Goal: Task Accomplishment & Management: Use online tool/utility

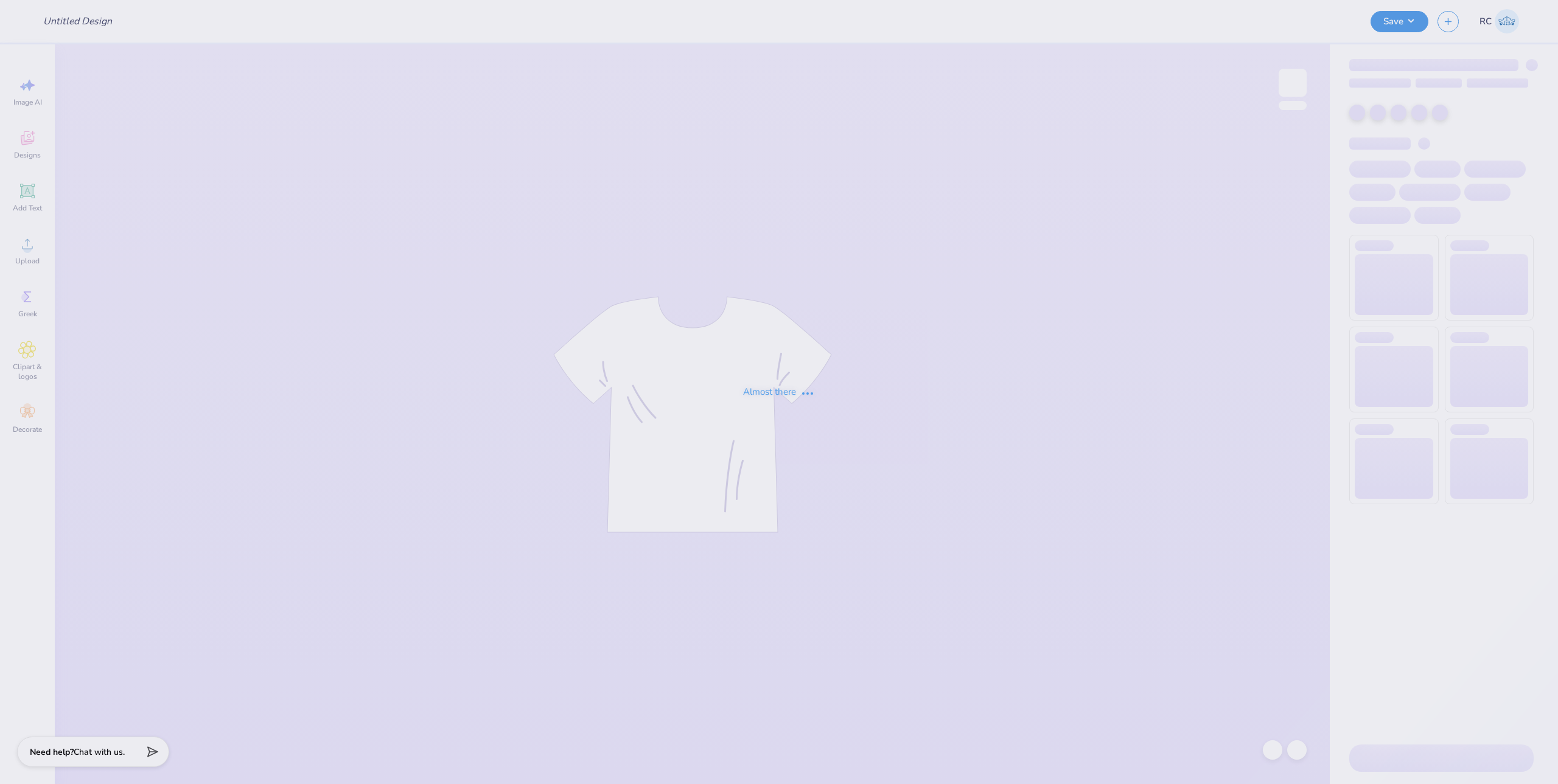
type input "alpfa member shirts"
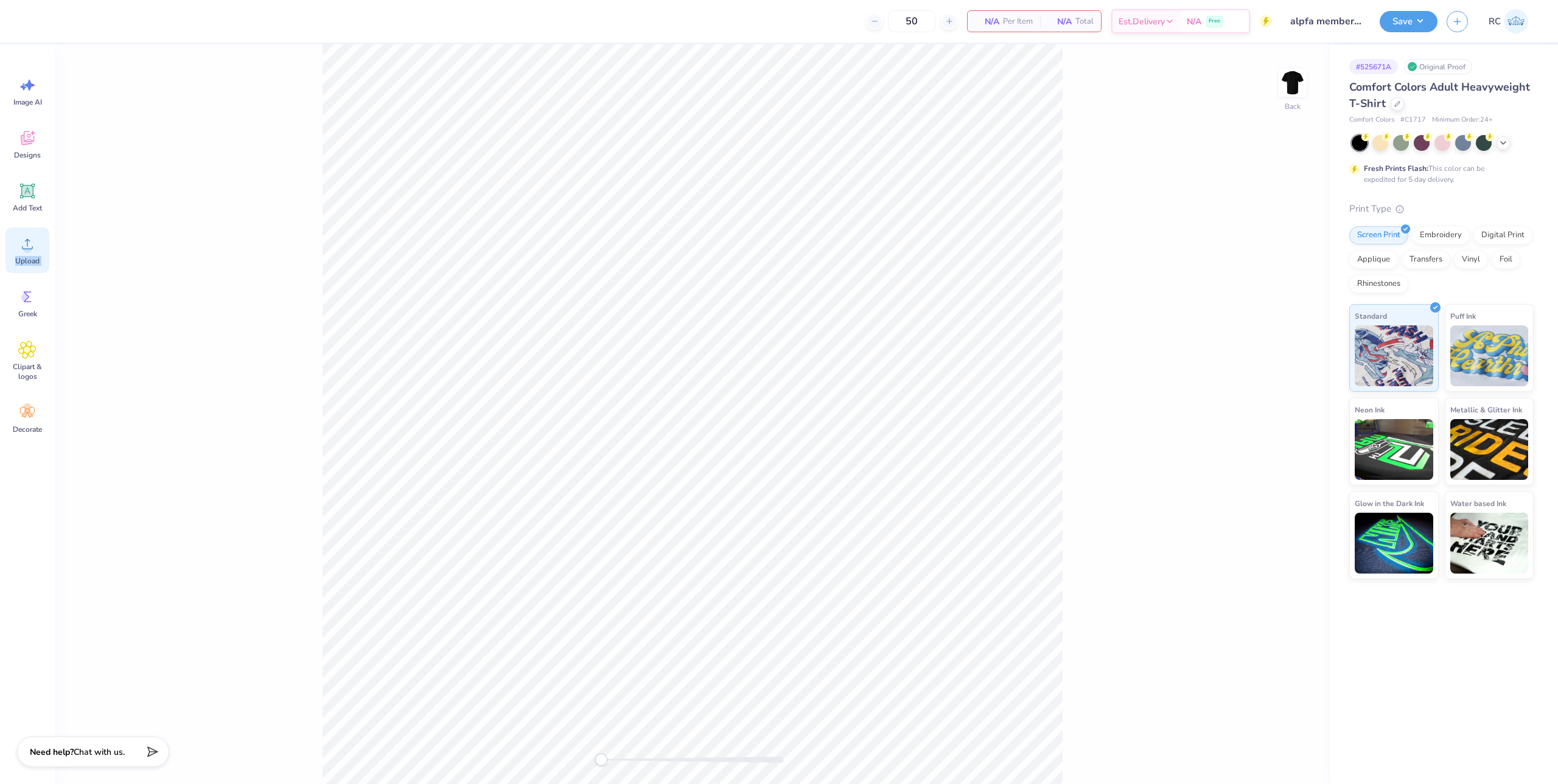
drag, startPoint x: 31, startPoint y: 306, endPoint x: 19, endPoint y: 254, distance: 53.4
click at [22, 254] on div "Image AI Designs Add Text Upload Greek Clipart & logos Decorate" at bounding box center [27, 255] width 44 height 373
click at [17, 254] on div "Upload" at bounding box center [27, 250] width 44 height 45
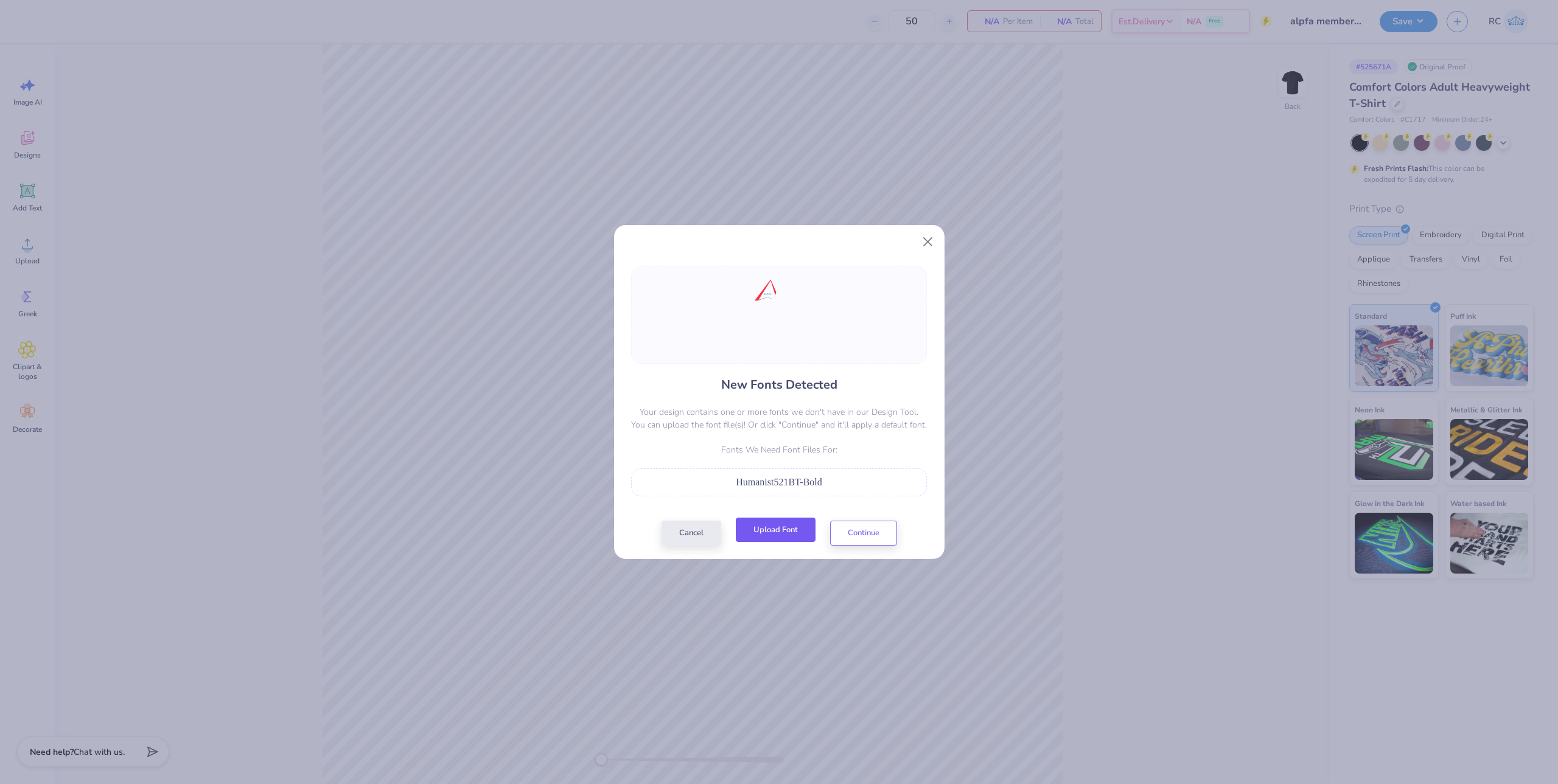
click at [774, 532] on button "Upload Font" at bounding box center [775, 530] width 80 height 25
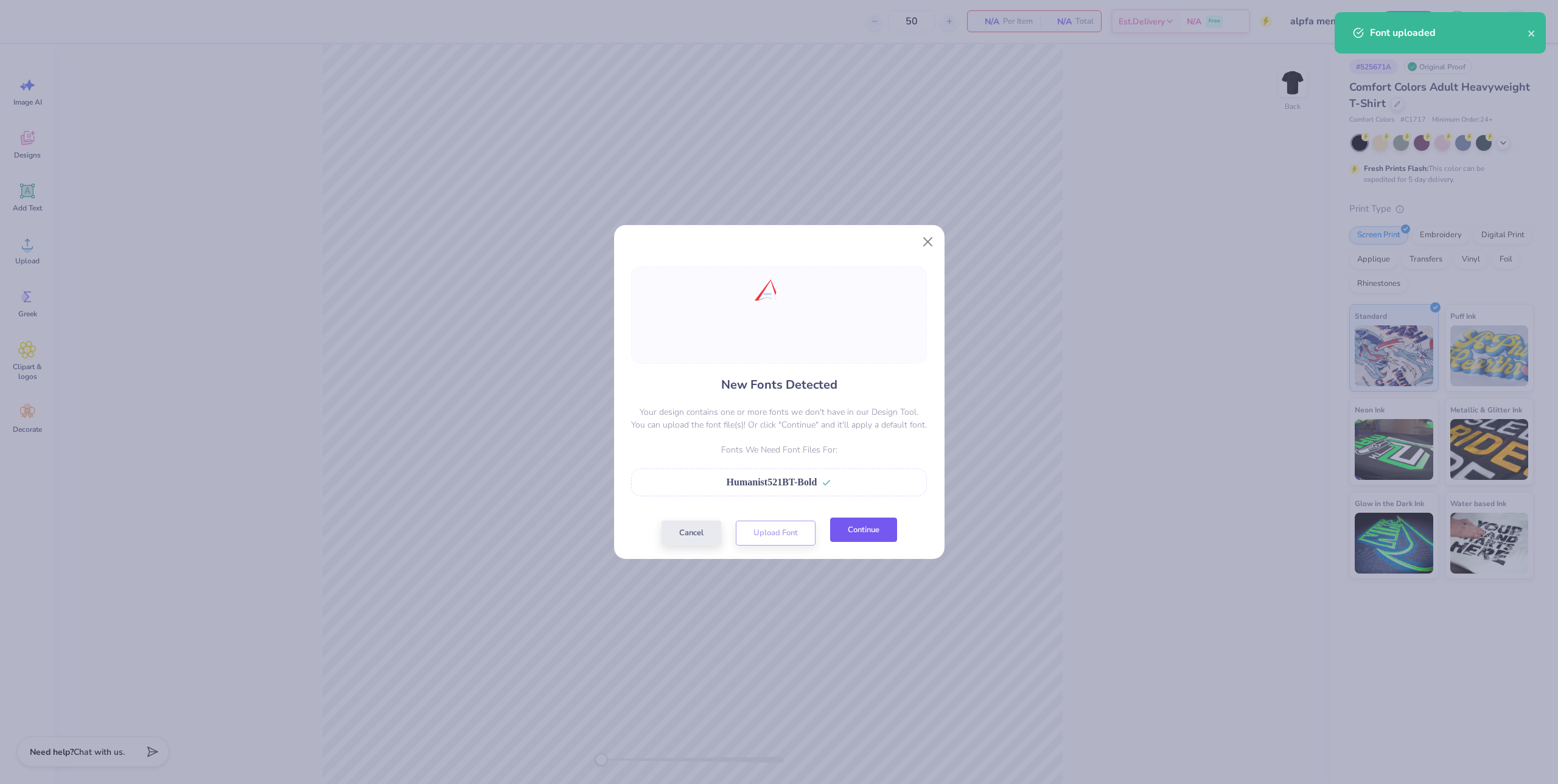
click at [854, 531] on button "Continue" at bounding box center [863, 530] width 67 height 25
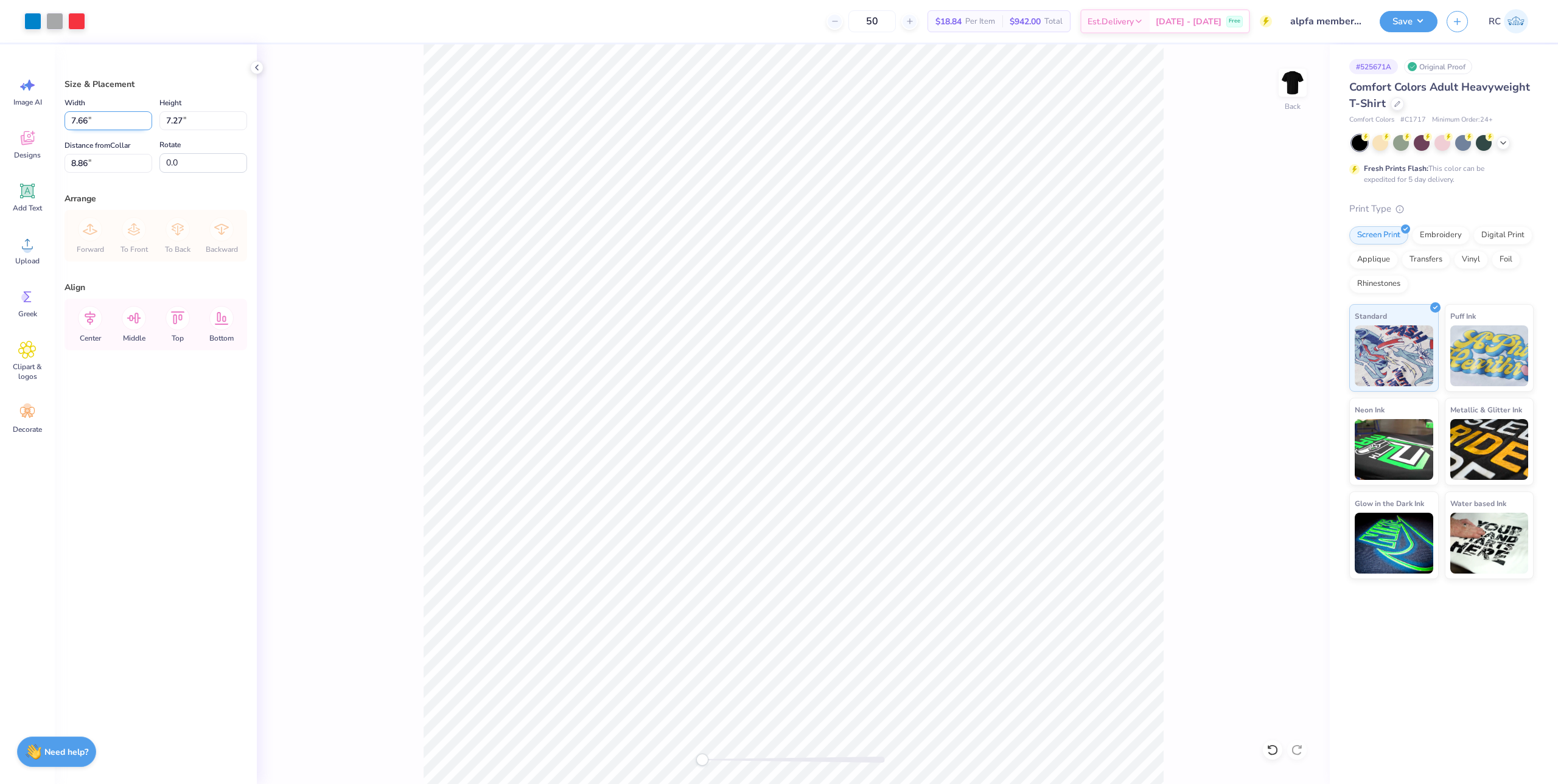
click at [111, 121] on input "7.66" at bounding box center [109, 121] width 88 height 19
type input "3.50"
type input "3.32"
type input "3.13"
click at [1282, 73] on img at bounding box center [1292, 83] width 49 height 49
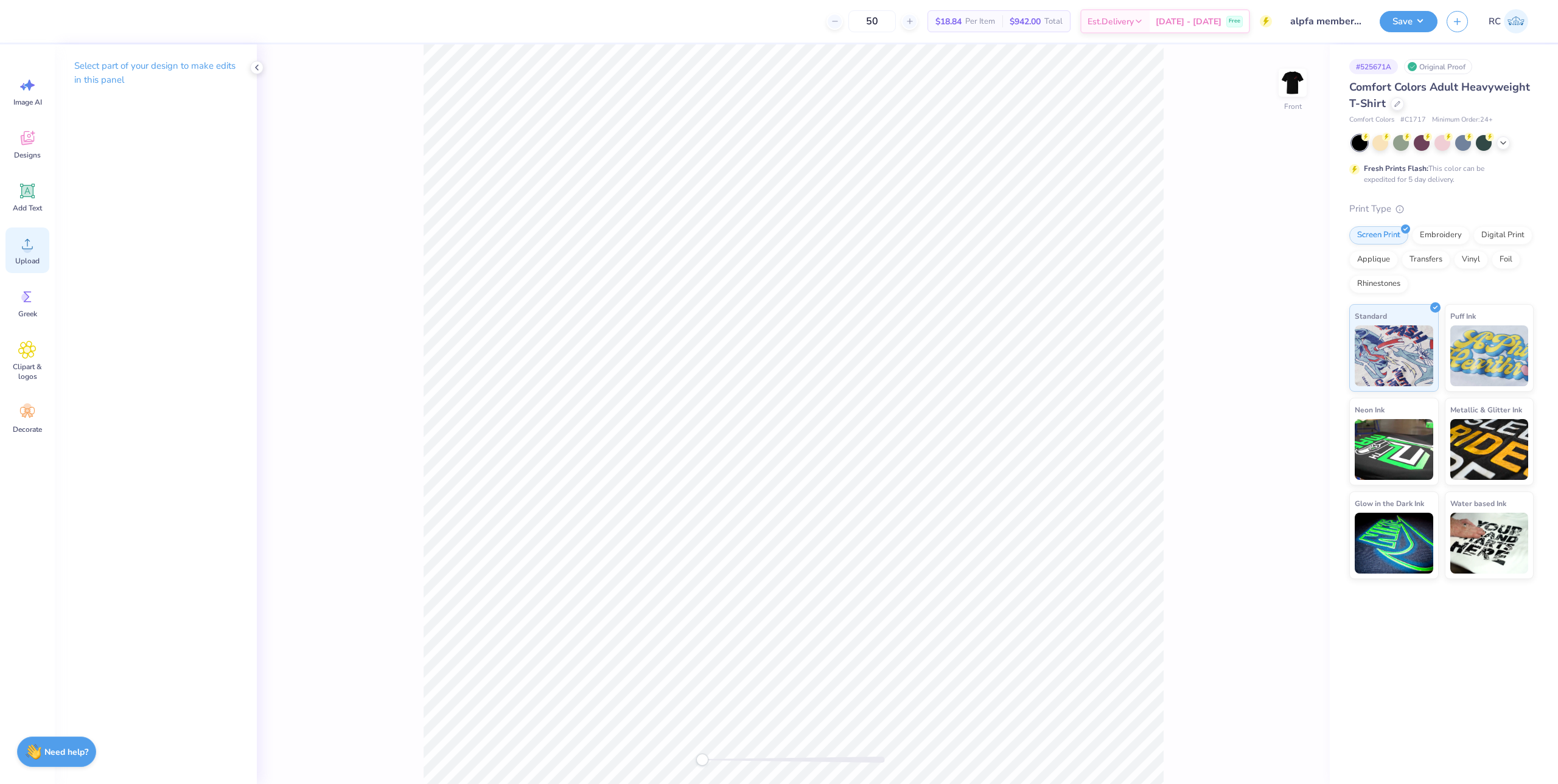
click at [19, 257] on span "Upload" at bounding box center [27, 261] width 24 height 10
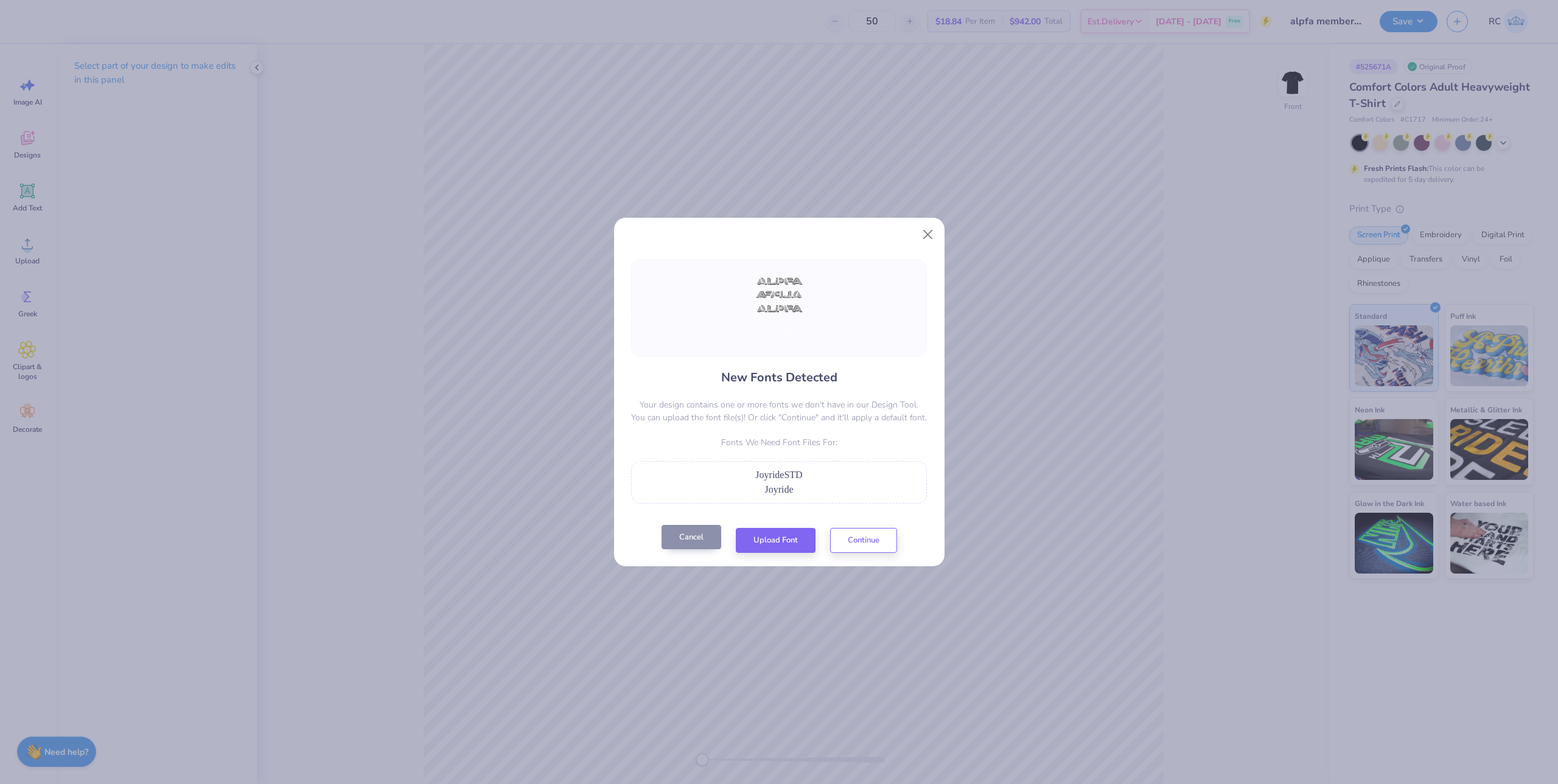
click at [682, 550] on div "Cancel Upload Font Continue" at bounding box center [779, 540] width 235 height 25
click at [676, 530] on button "Cancel" at bounding box center [691, 537] width 60 height 25
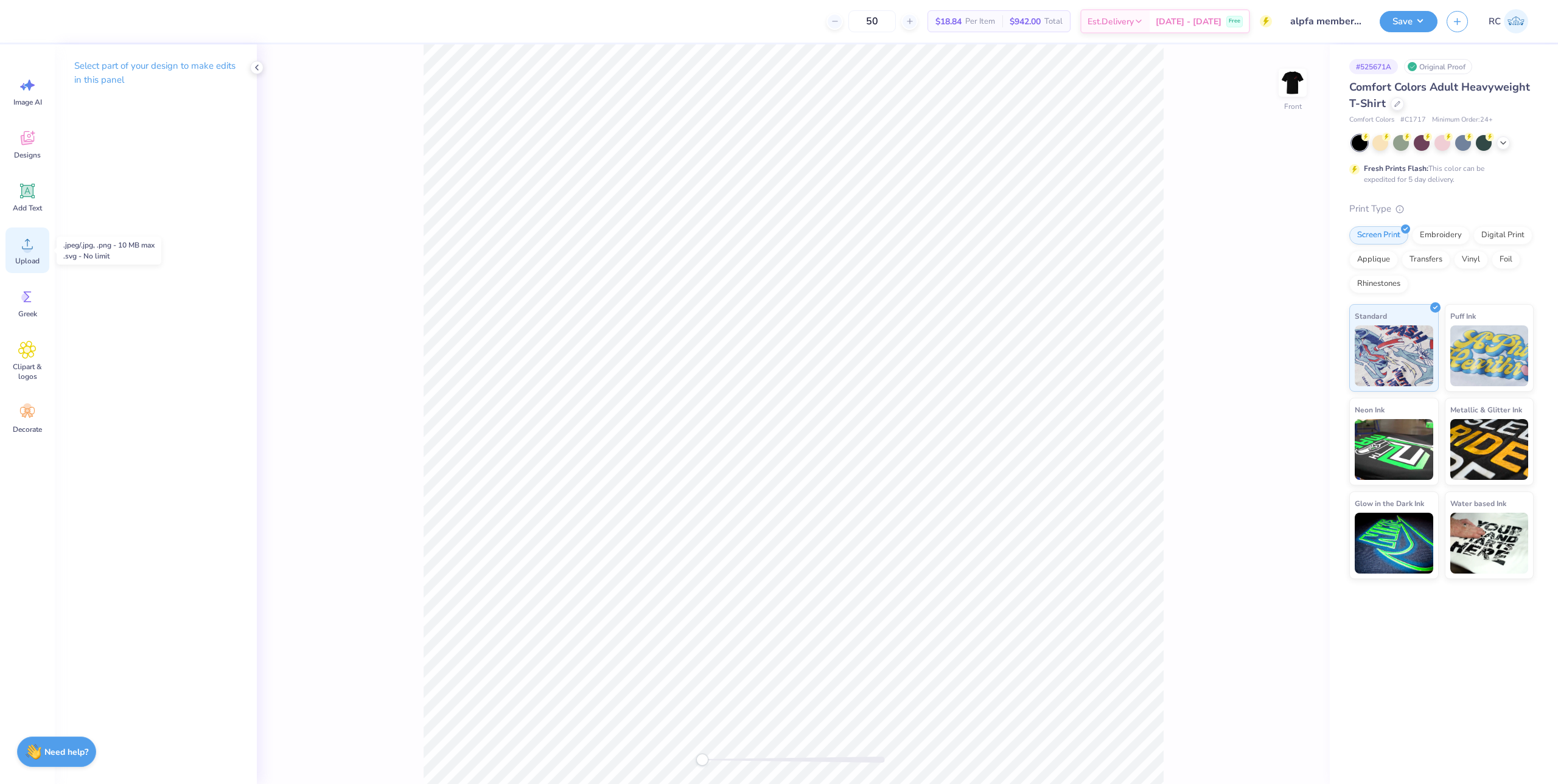
click at [24, 246] on icon at bounding box center [27, 243] width 18 height 18
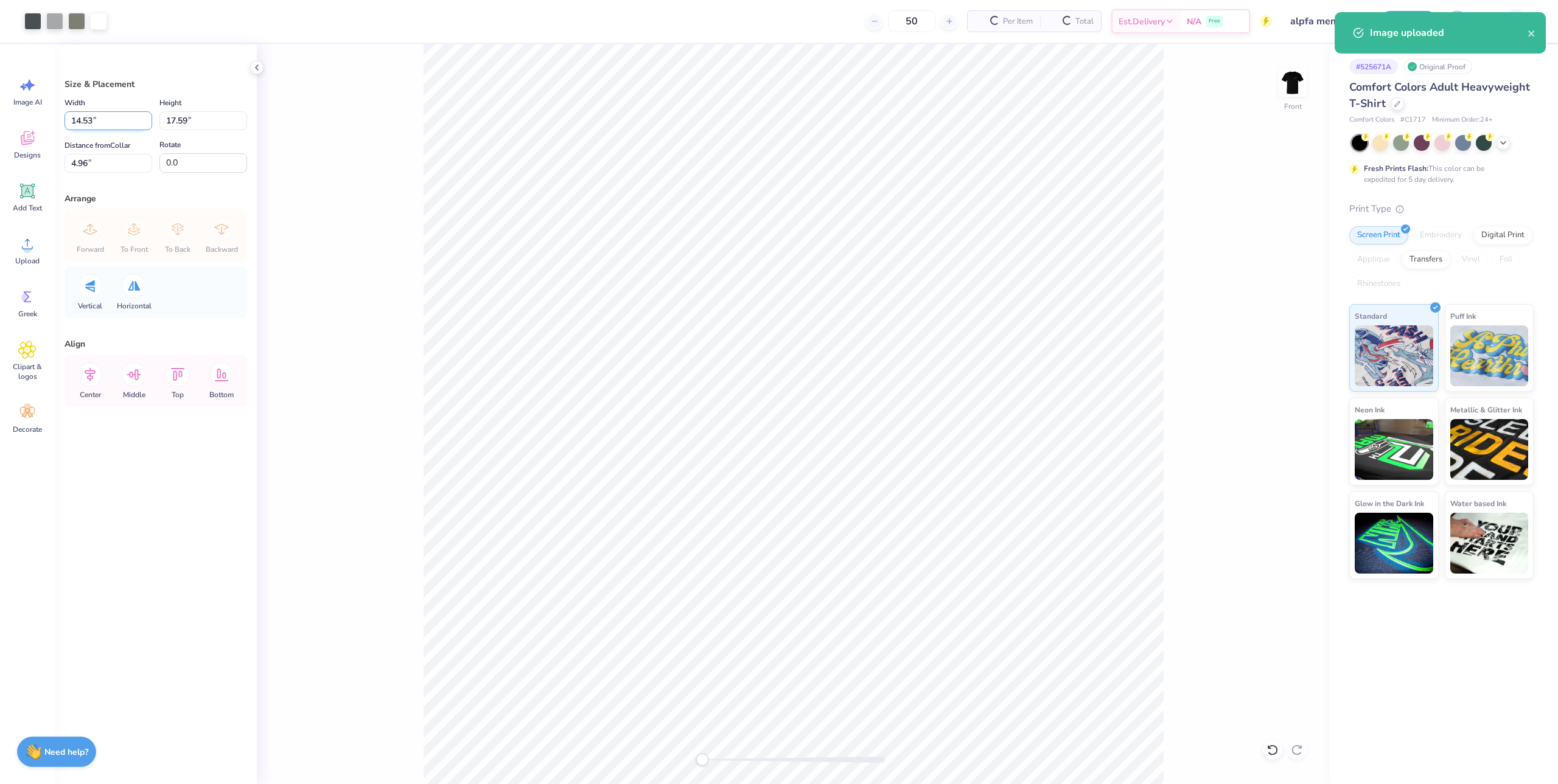
click at [104, 124] on input "14.53" at bounding box center [109, 121] width 88 height 19
type input "12.50"
type input "15.13"
type input "6.19"
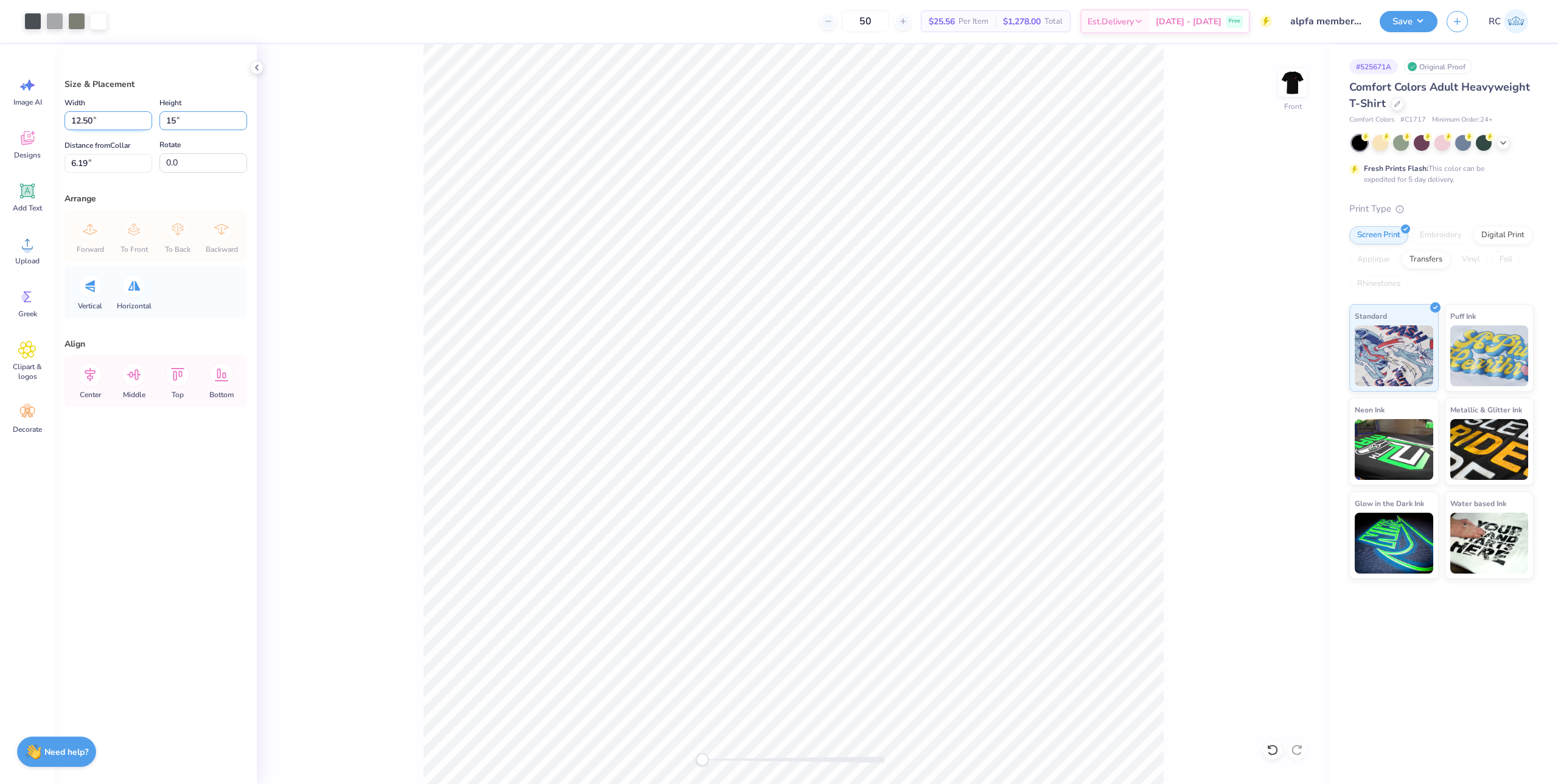
type input "15"
type input "12.39"
type input "15.00"
type input "3"
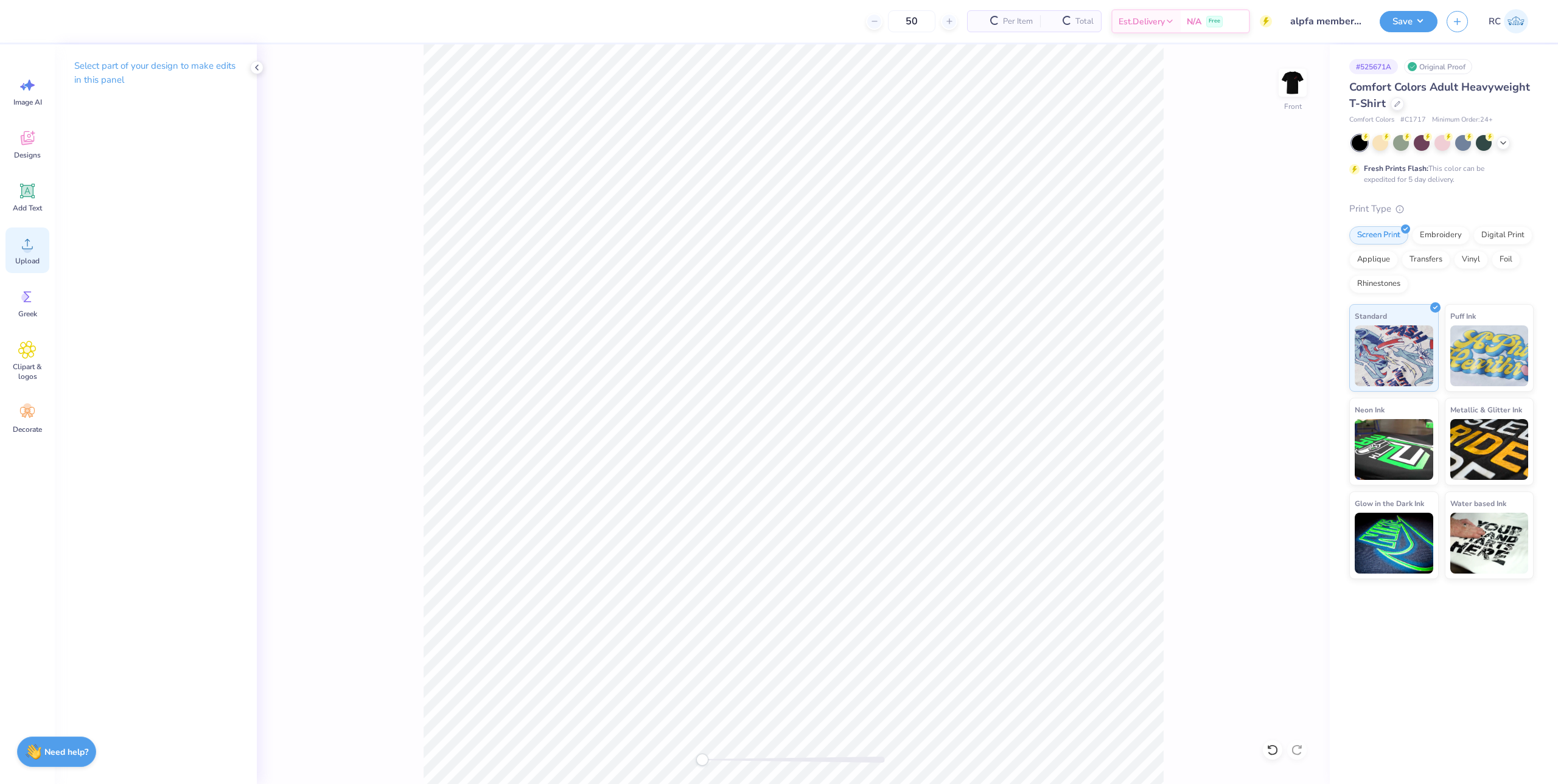
click at [36, 260] on span "Upload" at bounding box center [27, 261] width 24 height 10
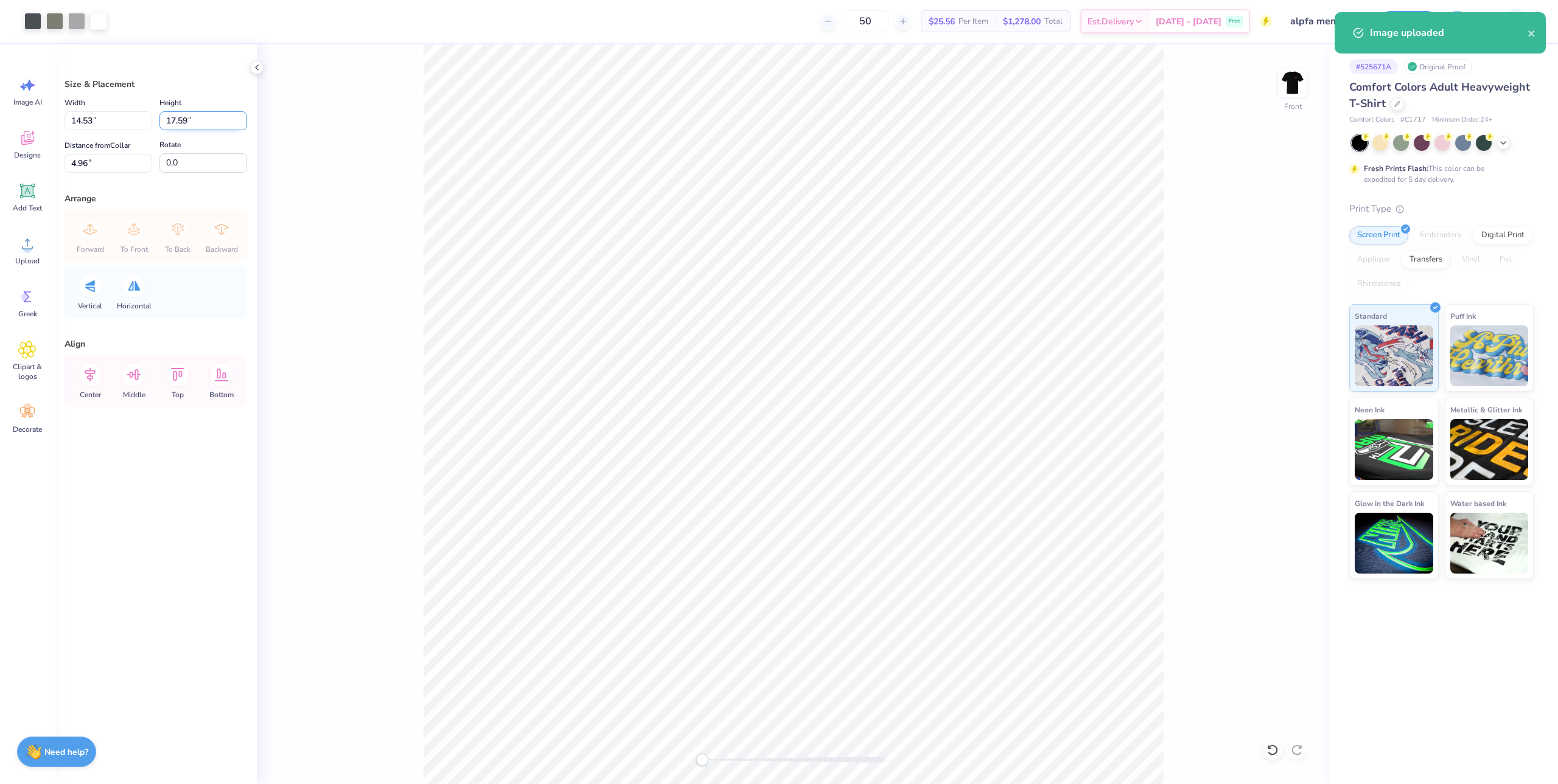
click at [199, 120] on input "17.59" at bounding box center [204, 121] width 88 height 19
type input "15"
type input "12.39"
type input "15.00"
click at [132, 160] on input "6.25" at bounding box center [109, 163] width 88 height 19
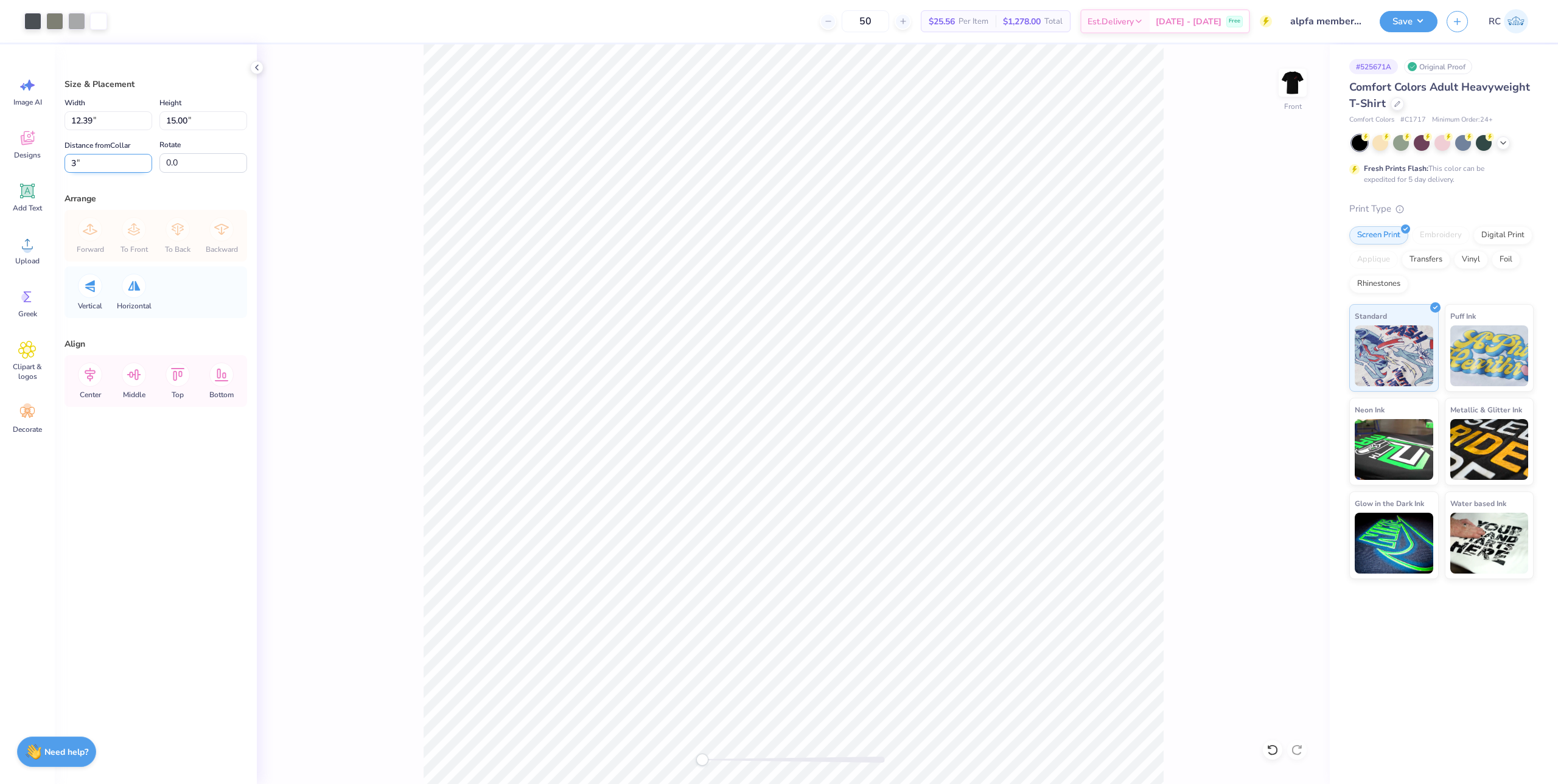
type input "3"
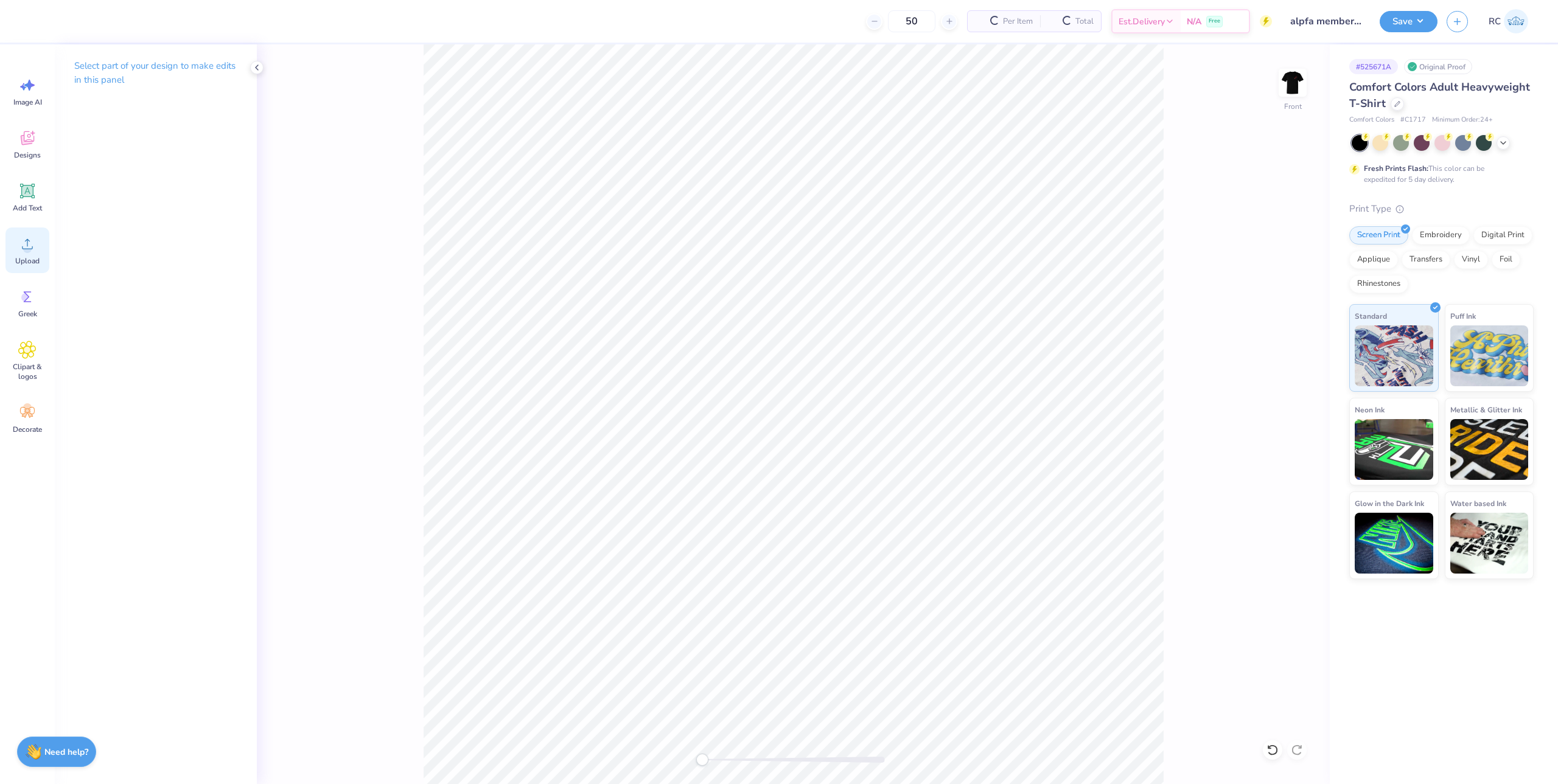
click at [18, 255] on div "Upload" at bounding box center [27, 250] width 44 height 45
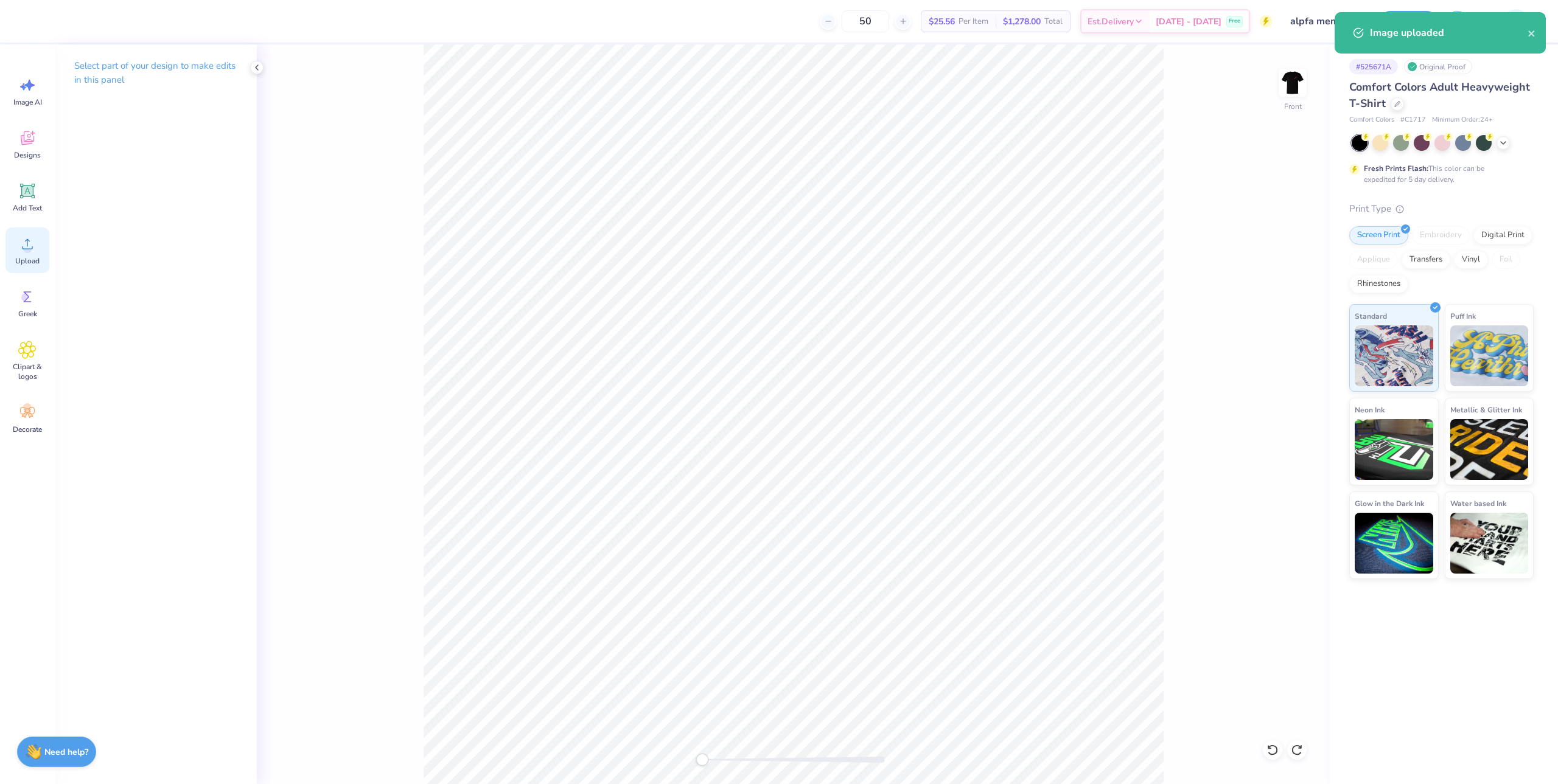
click at [20, 256] on span "Upload" at bounding box center [27, 261] width 24 height 10
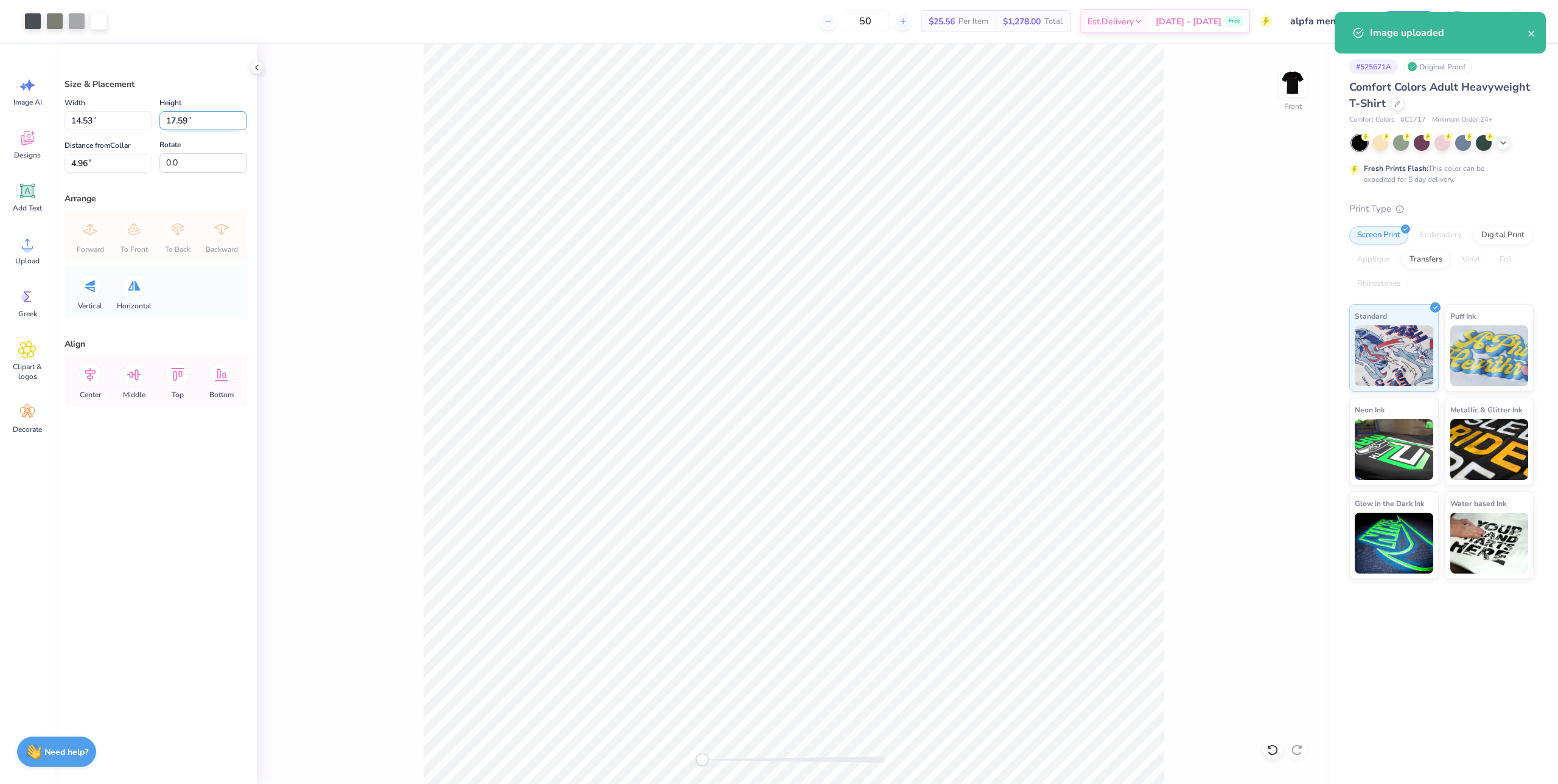
click at [168, 116] on input "17.59" at bounding box center [204, 121] width 88 height 19
type input "15"
type input "12.39"
type input "15.00"
type input "3"
